Goal: Task Accomplishment & Management: Complete application form

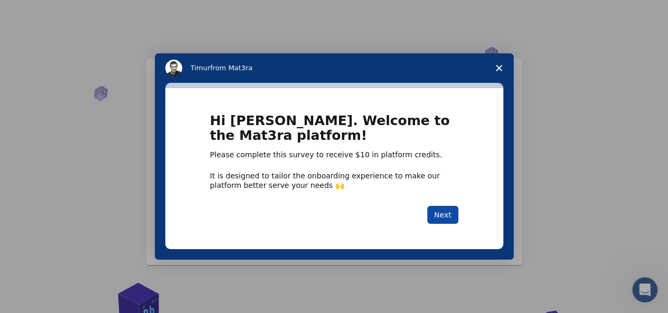
click at [447, 215] on button "Next" at bounding box center [442, 215] width 31 height 18
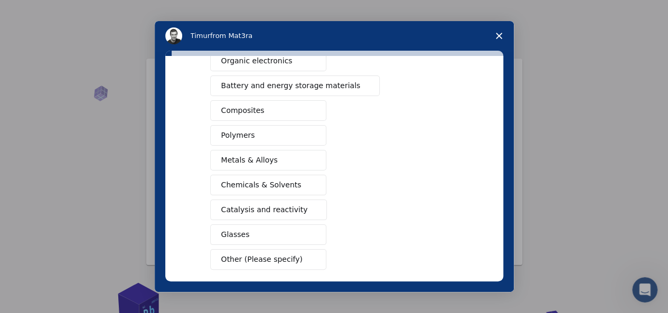
scroll to position [131, 0]
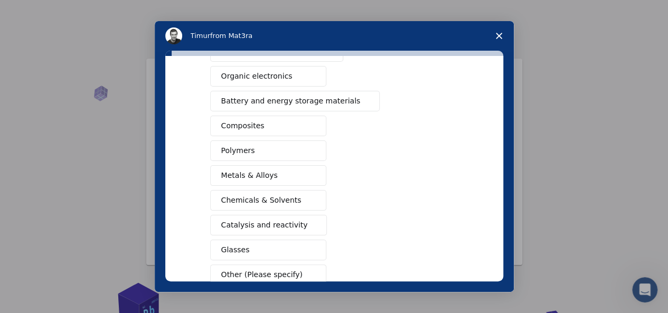
click at [244, 121] on span "Composites" at bounding box center [242, 125] width 43 height 11
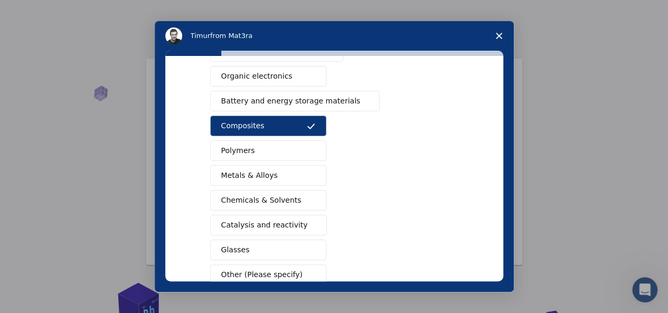
click at [240, 152] on span "Polymers" at bounding box center [238, 150] width 34 height 11
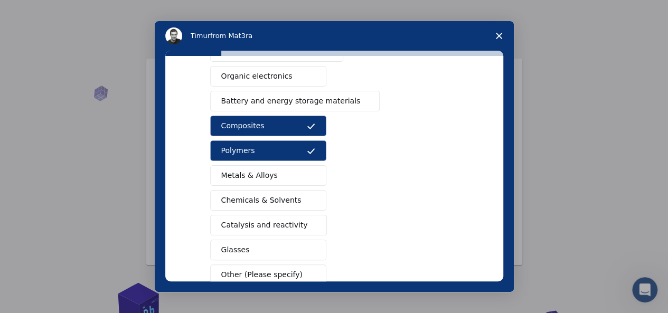
click at [279, 100] on span "Battery and energy storage materials" at bounding box center [290, 101] width 139 height 11
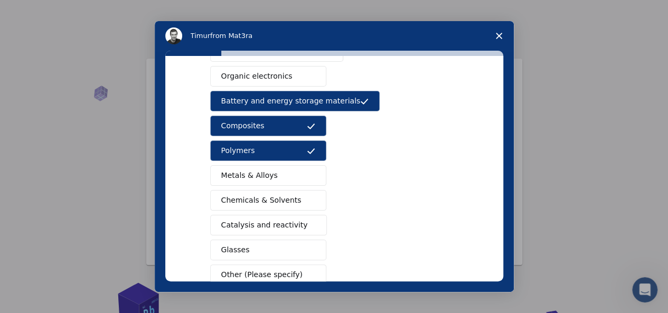
scroll to position [192, 0]
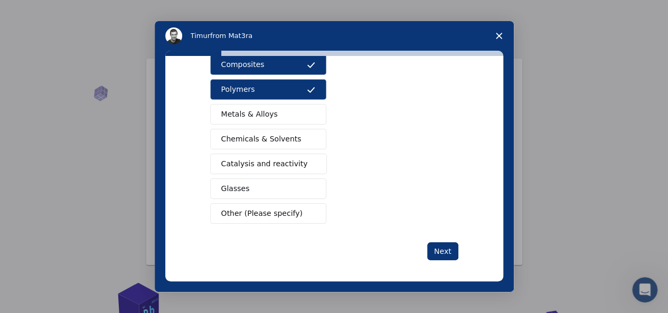
click at [240, 139] on span "Chemicals & Solvents" at bounding box center [261, 139] width 80 height 11
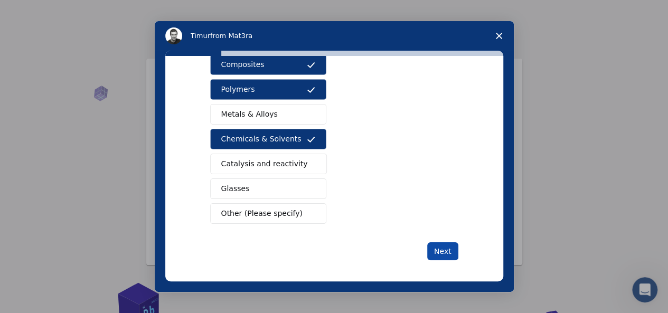
click at [439, 244] on button "Next" at bounding box center [442, 251] width 31 height 18
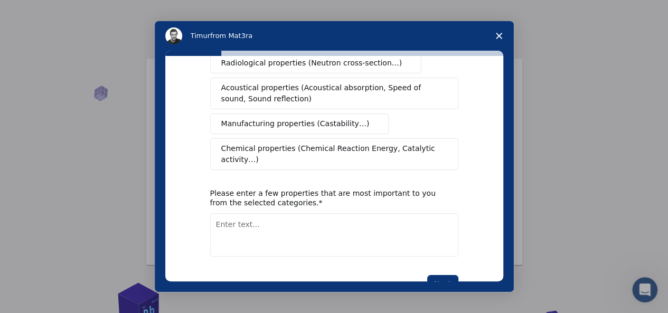
scroll to position [239, 0]
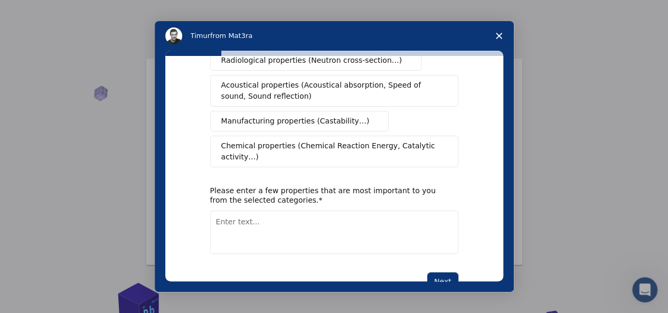
click at [260, 211] on textarea "Enter text..." at bounding box center [334, 232] width 248 height 43
type textarea "chemical properties, manufacturing properties"
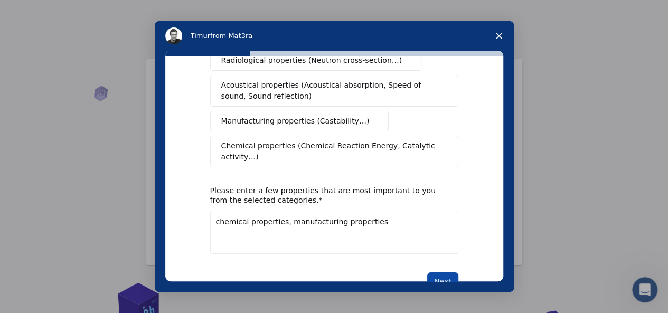
click at [442, 272] on button "Next" at bounding box center [442, 281] width 31 height 18
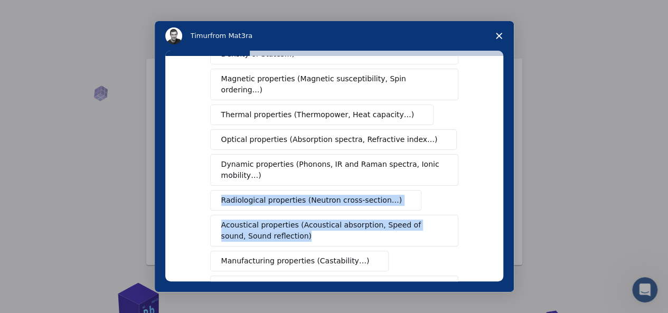
drag, startPoint x: 503, startPoint y: 177, endPoint x: 494, endPoint y: 244, distance: 68.2
click at [494, 244] on div "What type(s) of properties are you interested in? This is a required response M…" at bounding box center [334, 168] width 338 height 225
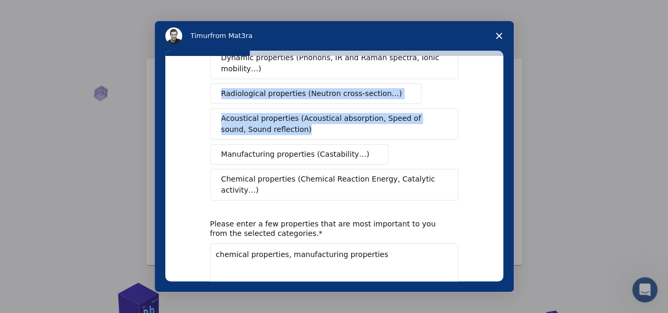
scroll to position [260, 0]
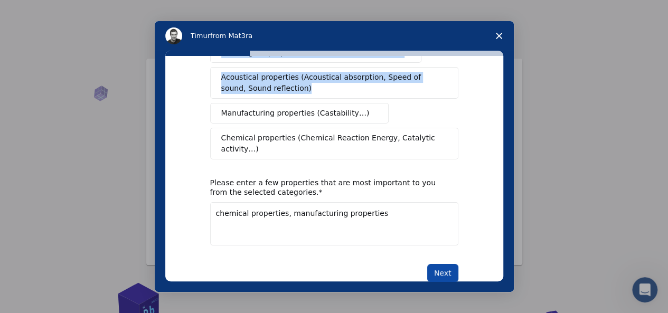
click at [446, 264] on button "Next" at bounding box center [442, 273] width 31 height 18
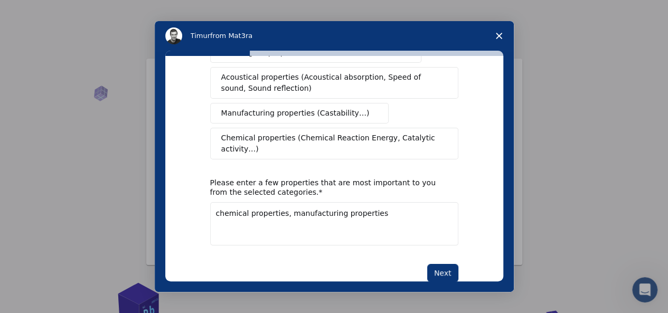
click at [457, 144] on div "What type(s) of properties are you interested in? This is a required response M…" at bounding box center [334, 168] width 338 height 225
click at [435, 264] on button "Next" at bounding box center [442, 273] width 31 height 18
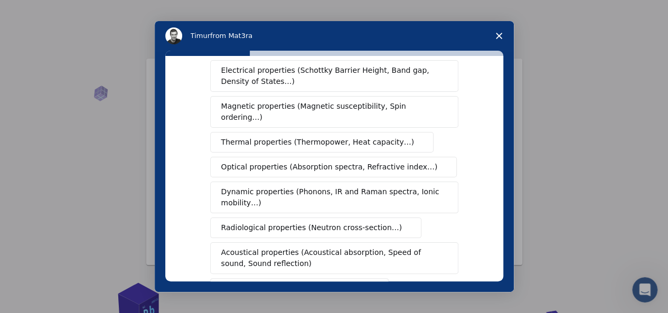
scroll to position [80, 0]
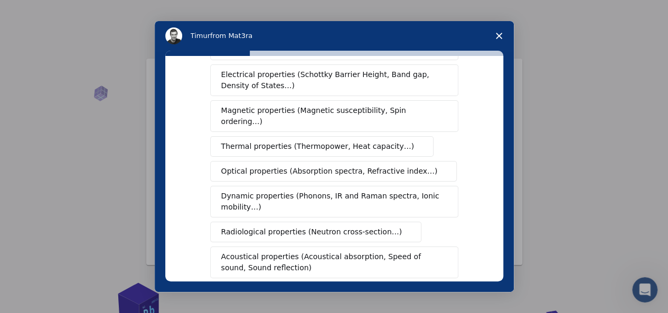
drag, startPoint x: 506, startPoint y: 130, endPoint x: 499, endPoint y: 129, distance: 7.5
click at [499, 129] on div "What type(s) of properties are you interested in? This is a required response M…" at bounding box center [334, 171] width 359 height 241
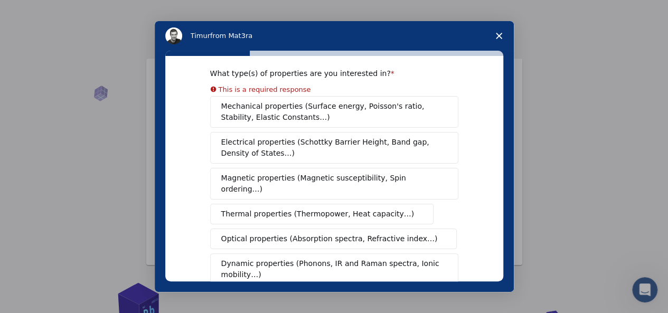
click at [276, 117] on div "Mechanical properties (Surface energy, Poisson's ratio, Stability, Elastic Cons…" at bounding box center [334, 251] width 248 height 310
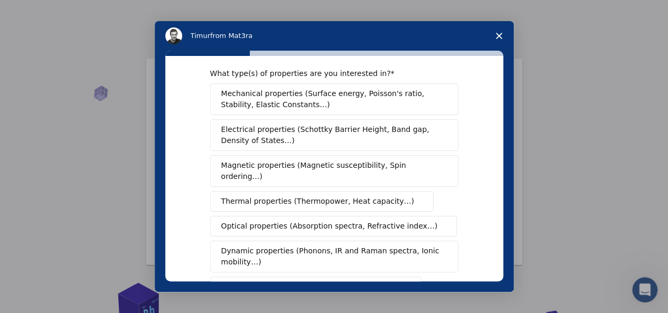
click at [261, 99] on span "Mechanical properties (Surface energy, Poisson's ratio, Stability, Elastic Cons…" at bounding box center [331, 99] width 220 height 22
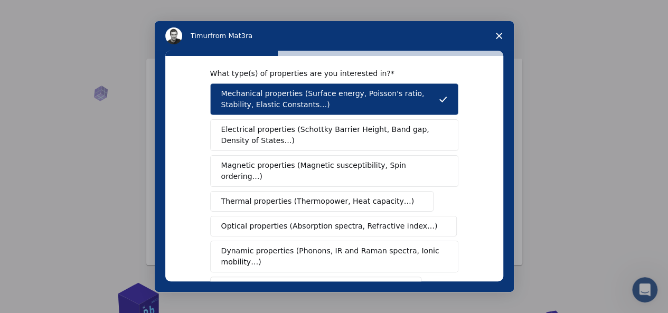
click at [266, 137] on span "Electrical properties (Schottky Barrier Height, Band gap, Density of States…)" at bounding box center [331, 135] width 220 height 22
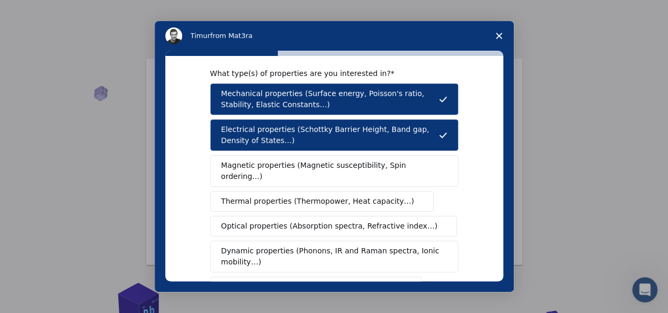
click at [261, 162] on span "Magnetic properties (Magnetic susceptibility, Spin ordering…)" at bounding box center [330, 171] width 218 height 22
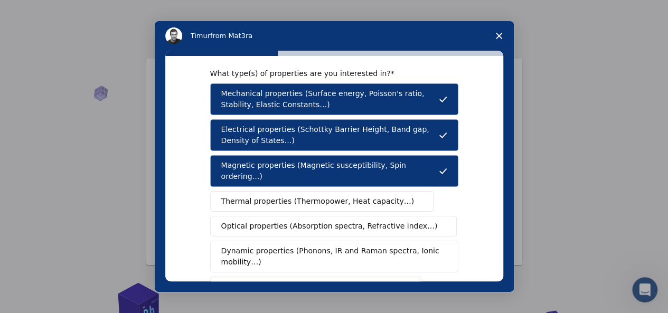
click at [256, 196] on span "Thermal properties (Thermopower, Heat capacity…)" at bounding box center [317, 201] width 193 height 11
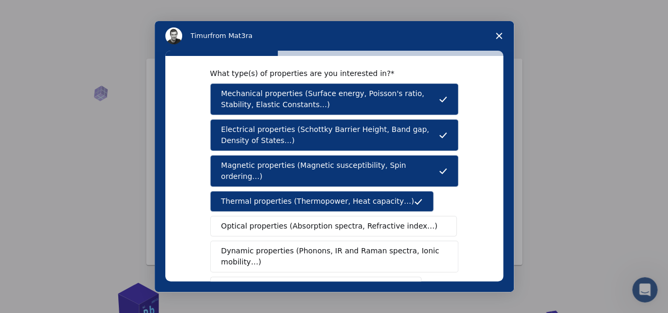
click at [256, 221] on span "Optical properties (Absorption spectra, Refractive index…)" at bounding box center [329, 226] width 216 height 11
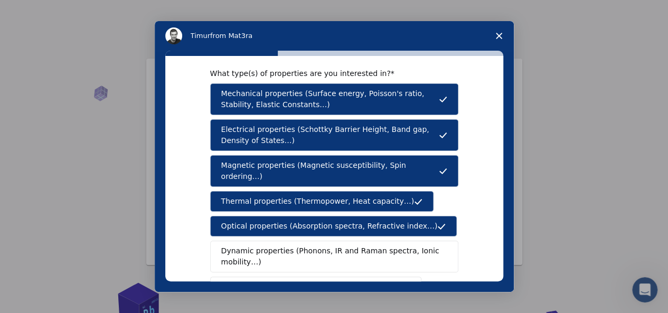
click at [255, 246] on span "Dynamic properties (Phonons, IR and Raman spectra, Ionic mobility…)" at bounding box center [330, 257] width 219 height 22
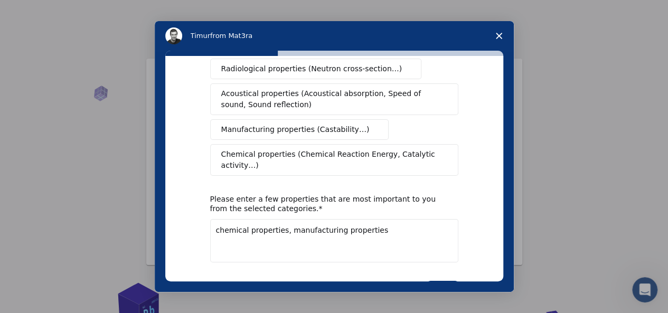
scroll to position [232, 0]
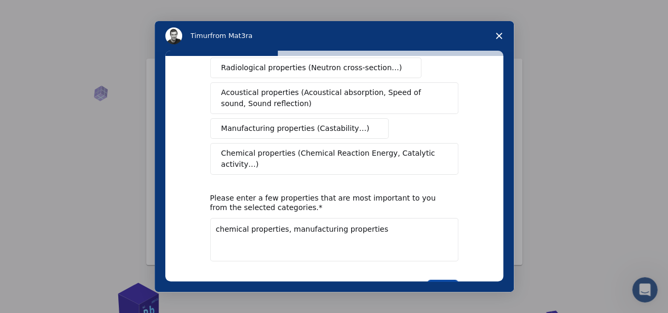
click at [433, 280] on button "Next" at bounding box center [442, 289] width 31 height 18
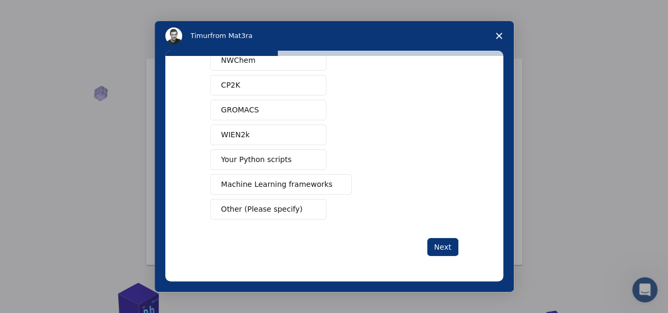
scroll to position [0, 0]
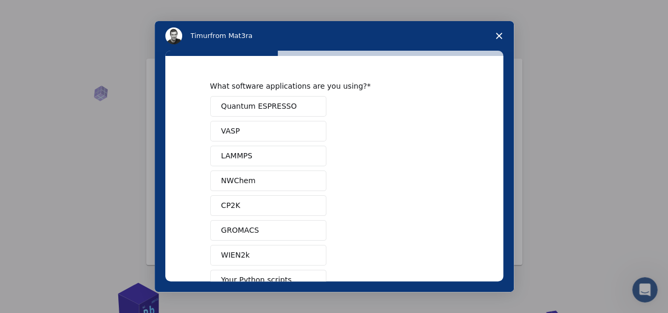
click at [433, 260] on div "Quantum ESPRESSO VASP LAMMPS NWChem CP2K GROMACS WIEN2k Your Python scripts Mac…" at bounding box center [334, 218] width 248 height 244
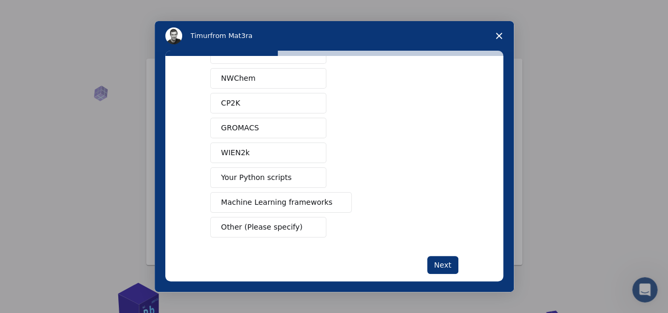
scroll to position [117, 0]
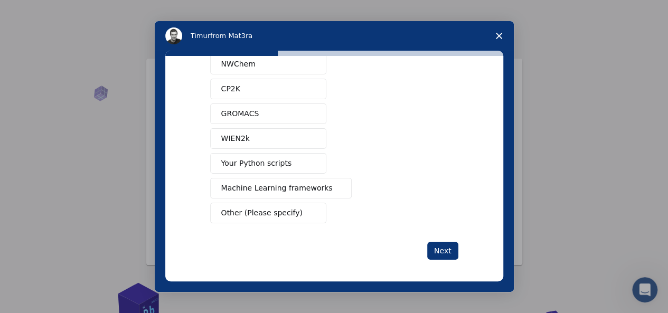
click at [261, 189] on span "Machine Learning frameworks" at bounding box center [276, 188] width 111 height 11
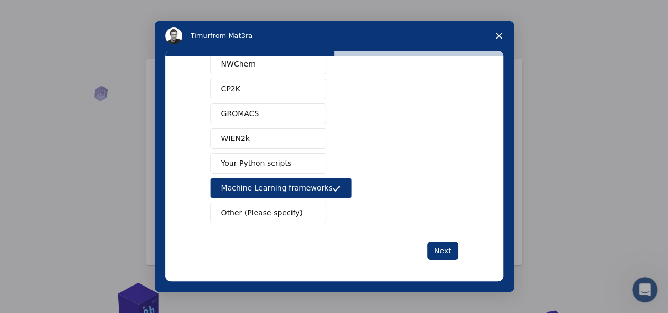
click at [249, 162] on span "Your Python scripts" at bounding box center [256, 163] width 71 height 11
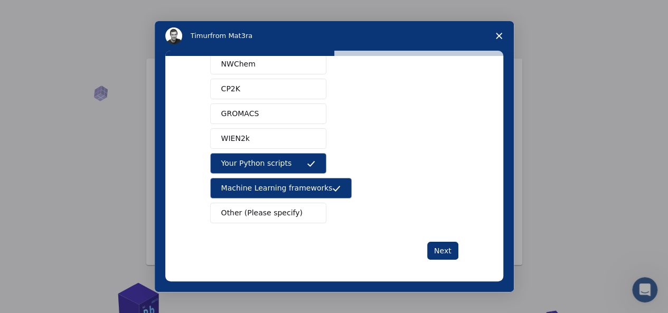
click at [249, 162] on span "Your Python scripts" at bounding box center [256, 163] width 71 height 11
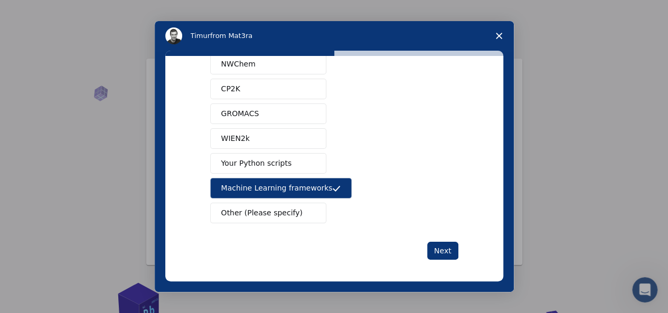
click at [240, 137] on span "WIEN2k" at bounding box center [235, 138] width 29 height 11
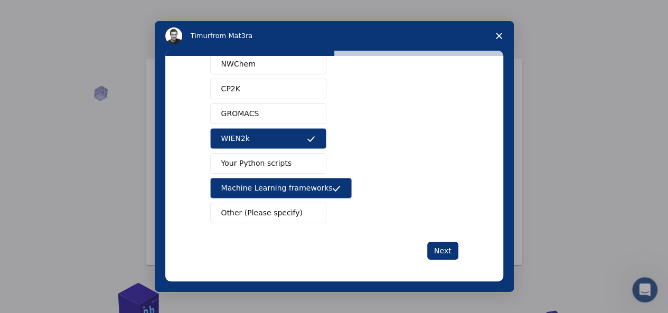
click at [241, 158] on span "Your Python scripts" at bounding box center [256, 163] width 71 height 11
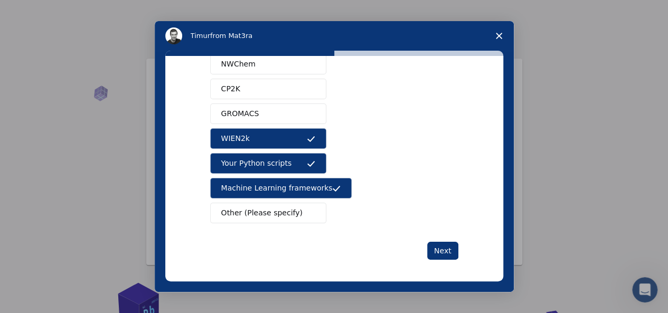
click at [241, 112] on span "GROMACS" at bounding box center [240, 113] width 38 height 11
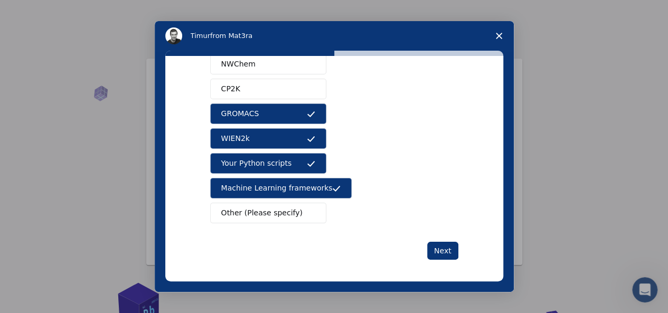
click at [235, 84] on button "CP2K" at bounding box center [268, 89] width 116 height 21
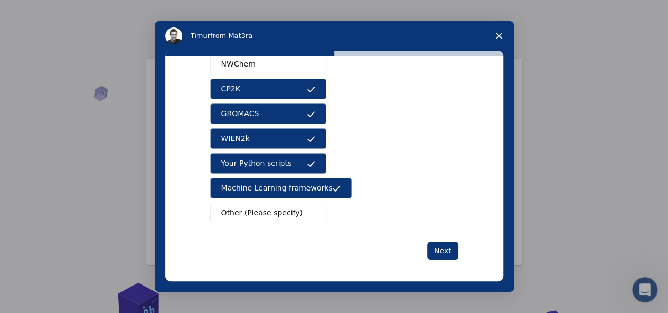
click at [241, 60] on span "NWChem" at bounding box center [238, 64] width 34 height 11
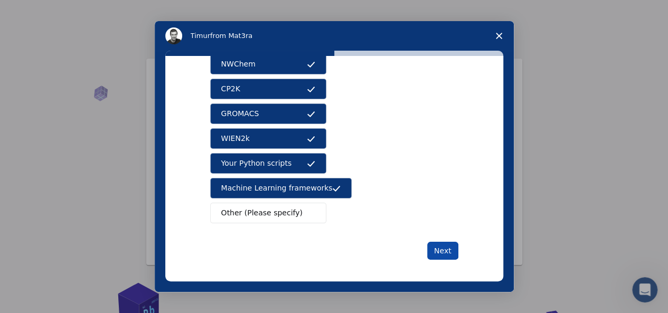
click at [436, 248] on button "Next" at bounding box center [442, 251] width 31 height 18
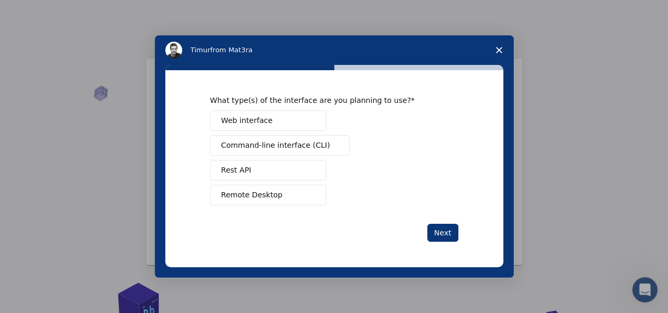
click at [264, 120] on span "Web interface" at bounding box center [246, 120] width 51 height 11
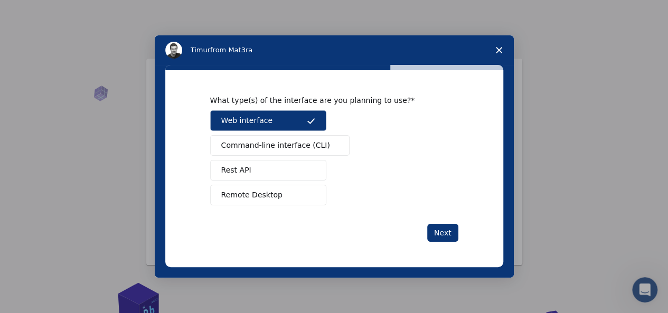
click at [261, 148] on span "Command-line interface (CLI)" at bounding box center [275, 145] width 109 height 11
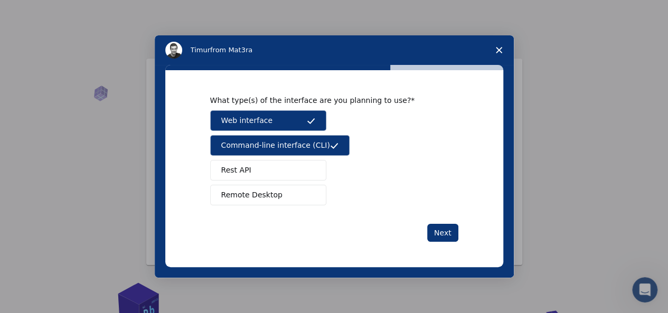
click at [259, 167] on button "Rest API" at bounding box center [268, 170] width 116 height 21
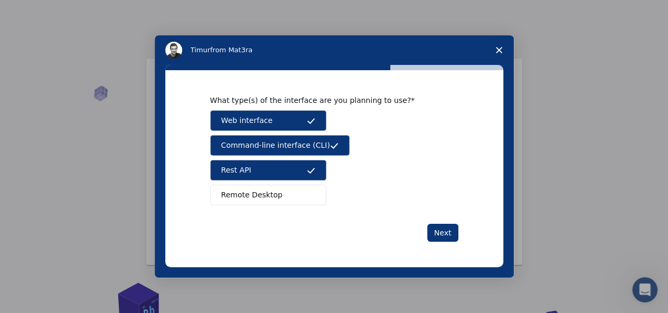
click at [258, 201] on button "Remote Desktop" at bounding box center [268, 195] width 116 height 21
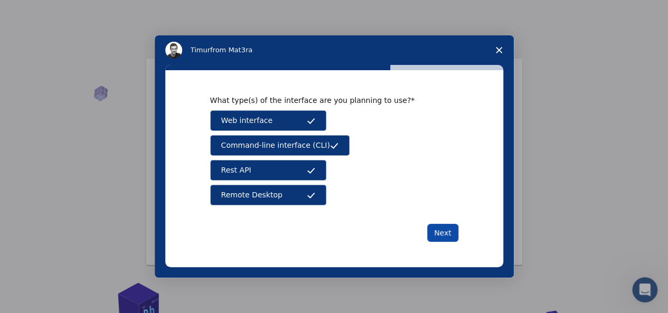
click at [456, 237] on button "Next" at bounding box center [442, 233] width 31 height 18
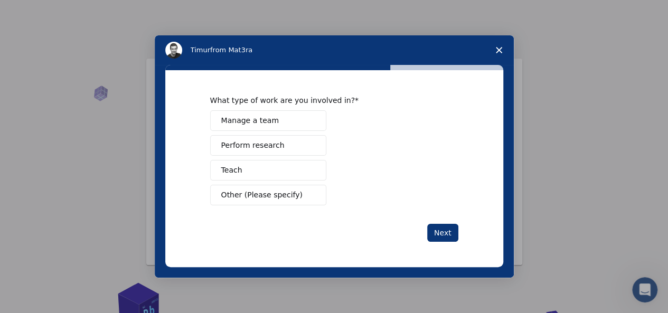
click at [260, 147] on span "Perform research" at bounding box center [252, 145] width 63 height 11
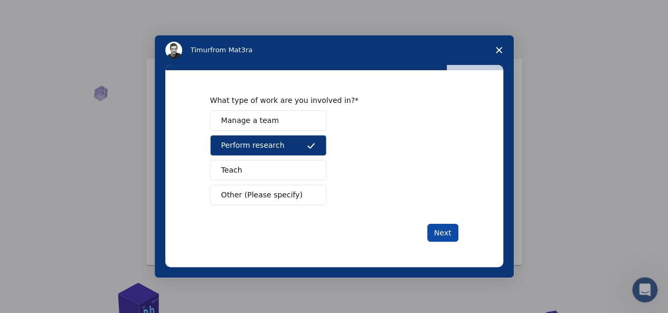
click at [440, 229] on button "Next" at bounding box center [442, 233] width 31 height 18
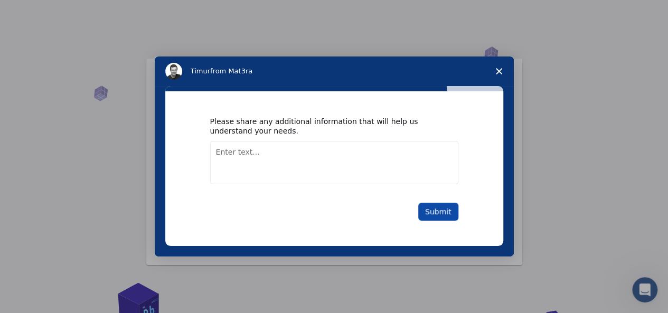
click at [439, 216] on button "Submit" at bounding box center [438, 212] width 40 height 18
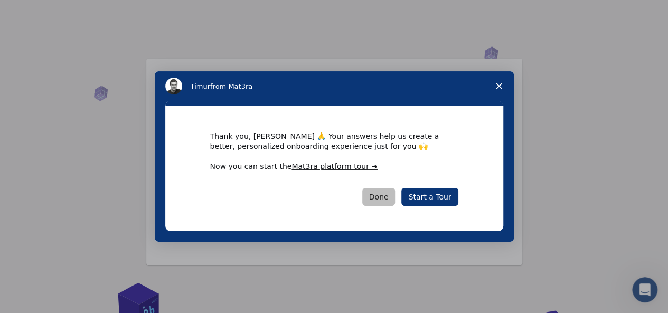
click at [389, 198] on button "Done" at bounding box center [378, 197] width 33 height 18
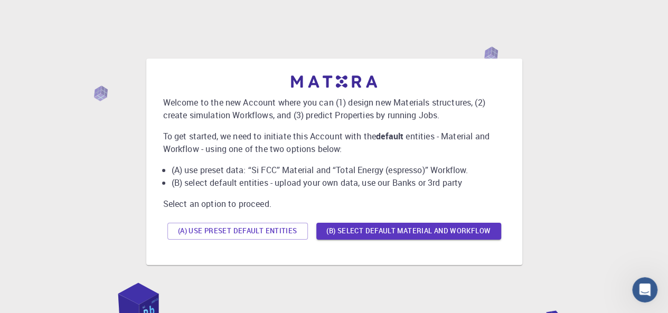
click at [300, 259] on div "Welcome to the new Account where you can (1) design new Materials structures, (…" at bounding box center [334, 162] width 376 height 206
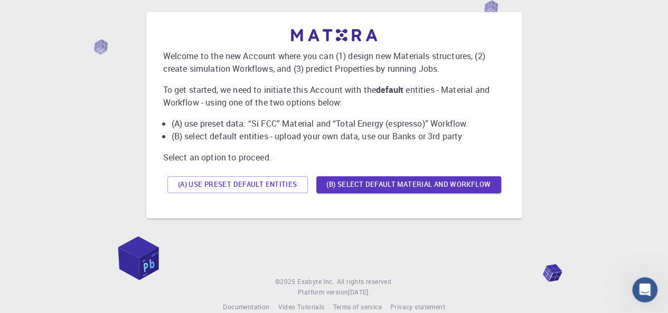
scroll to position [63, 0]
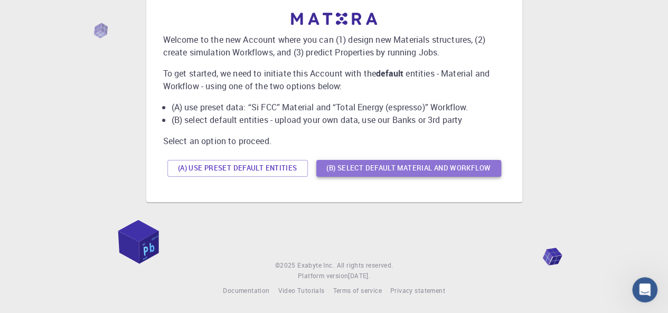
click at [338, 175] on button "(B) Select default material and workflow" at bounding box center [408, 168] width 185 height 17
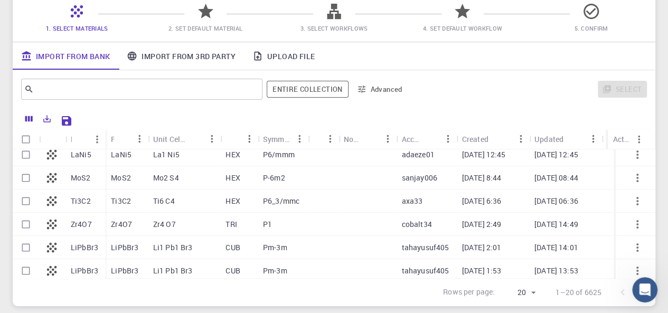
scroll to position [0, 0]
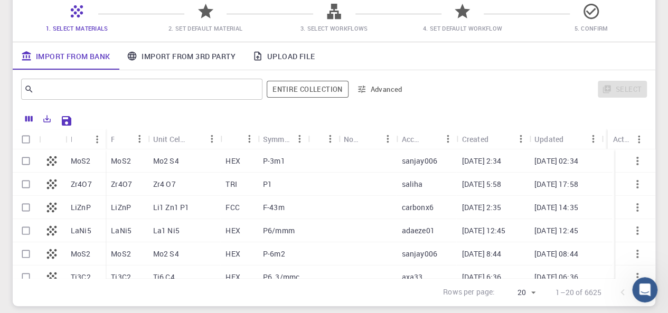
click at [397, 159] on div "sanjay006" at bounding box center [426, 160] width 60 height 23
checkbox input "true"
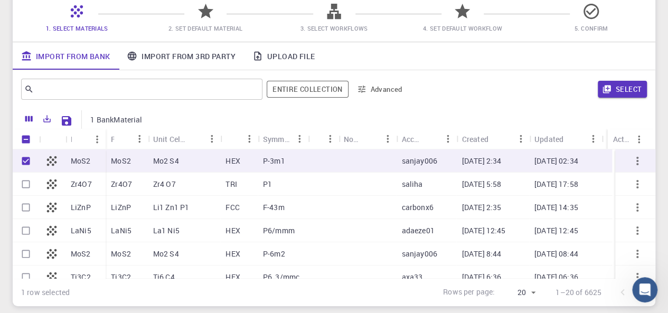
click at [446, 186] on div "saliha" at bounding box center [426, 184] width 60 height 23
checkbox input "true"
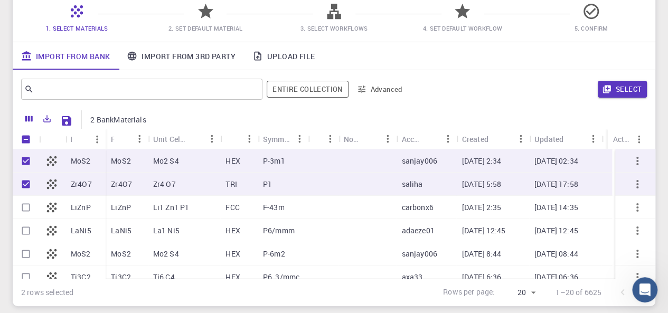
click at [419, 217] on div "carbonx6" at bounding box center [426, 207] width 60 height 23
checkbox input "true"
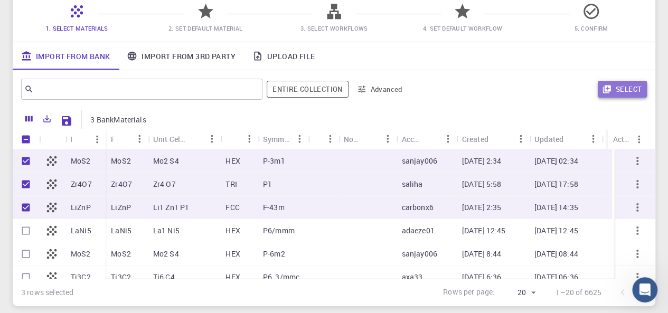
click at [618, 91] on button "Select" at bounding box center [622, 89] width 49 height 17
